Goal: Task Accomplishment & Management: Complete application form

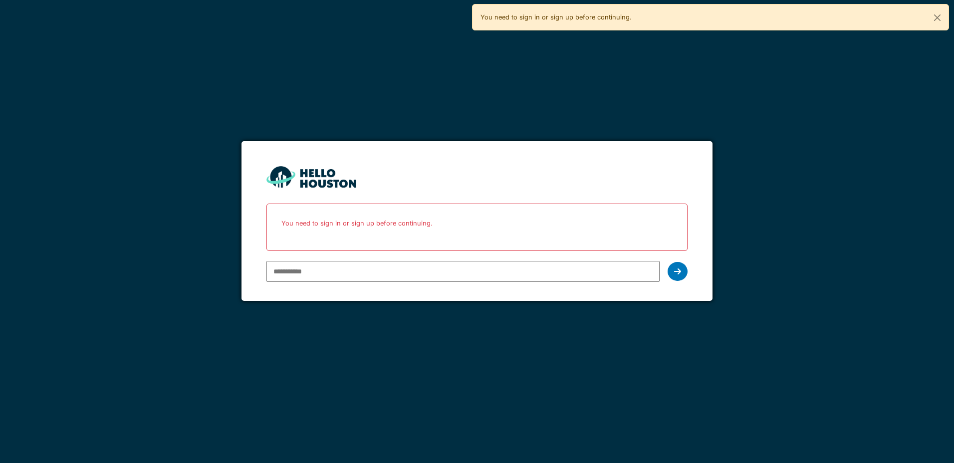
click at [341, 257] on div at bounding box center [462, 271] width 393 height 29
click at [341, 264] on input "email" at bounding box center [462, 271] width 393 height 21
type input "*"
type input "**"
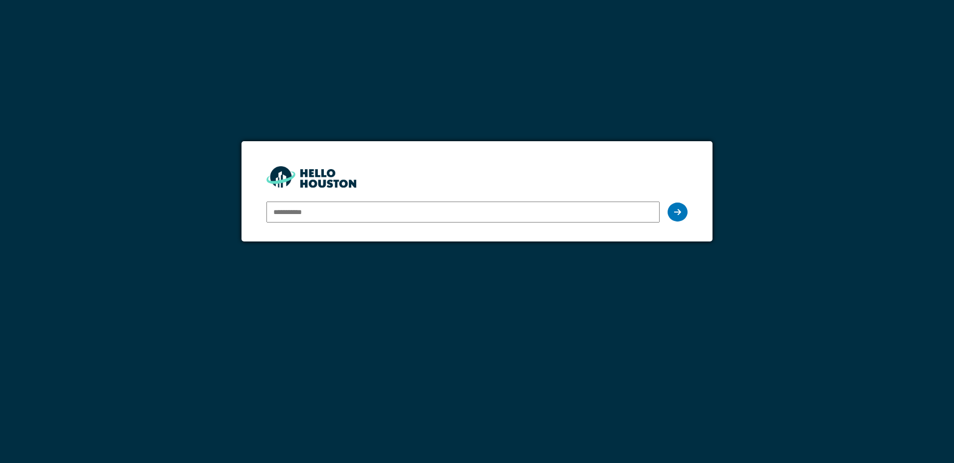
click at [307, 213] on input "email" at bounding box center [462, 212] width 393 height 21
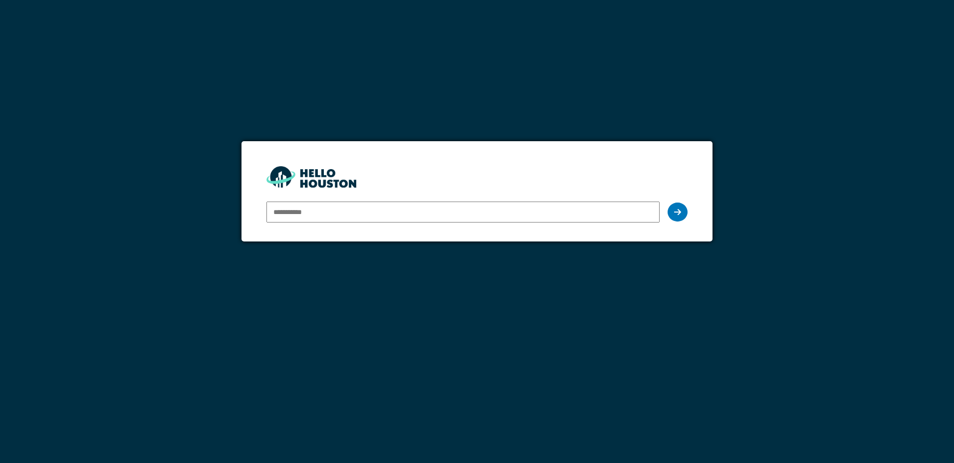
click at [307, 213] on input "email" at bounding box center [462, 212] width 393 height 21
